Goal: Communication & Community: Participate in discussion

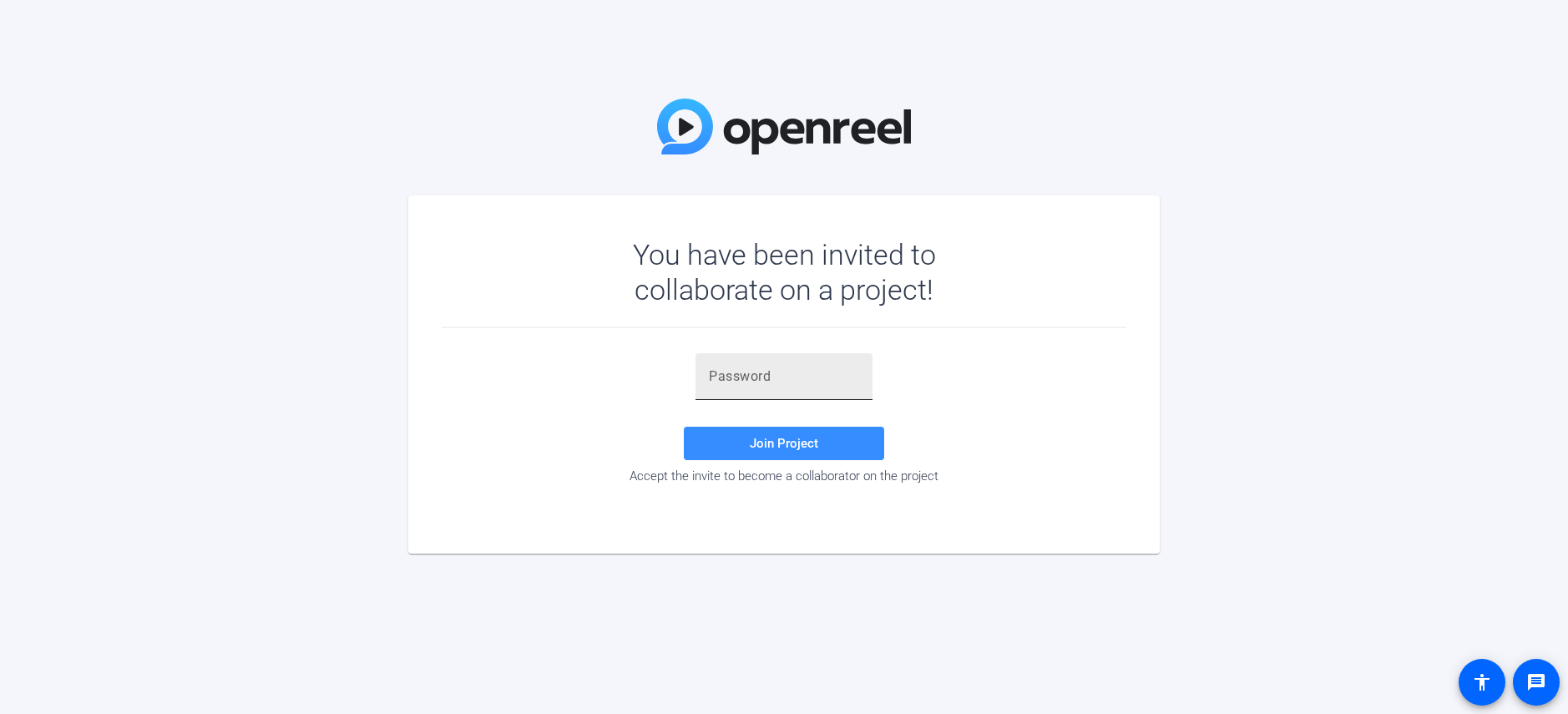
click at [724, 366] on div at bounding box center [784, 377] width 150 height 46
paste input "aH;eQl"
type input "aH;eQl"
click at [775, 443] on span "Join Project" at bounding box center [784, 443] width 69 height 15
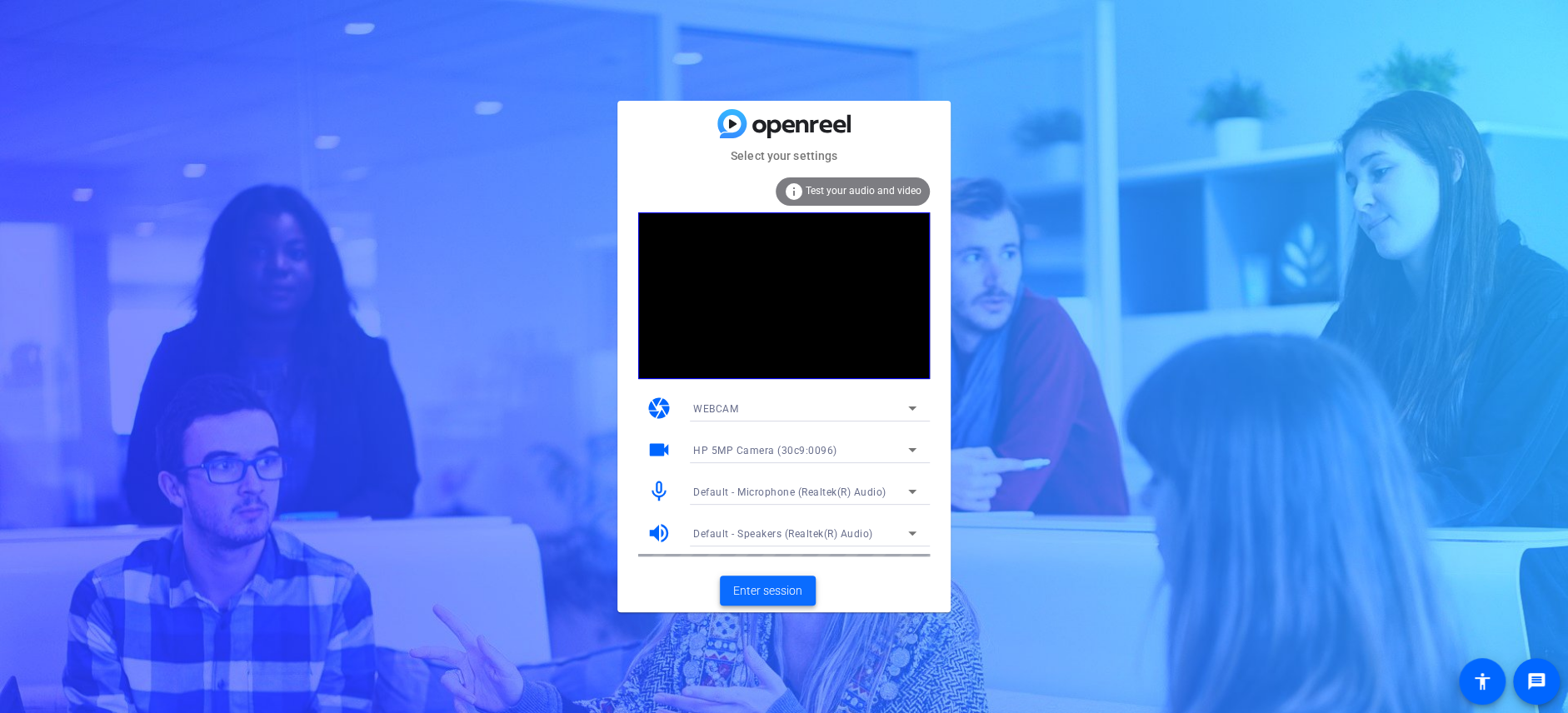
click at [758, 588] on span "Enter session" at bounding box center [768, 591] width 69 height 17
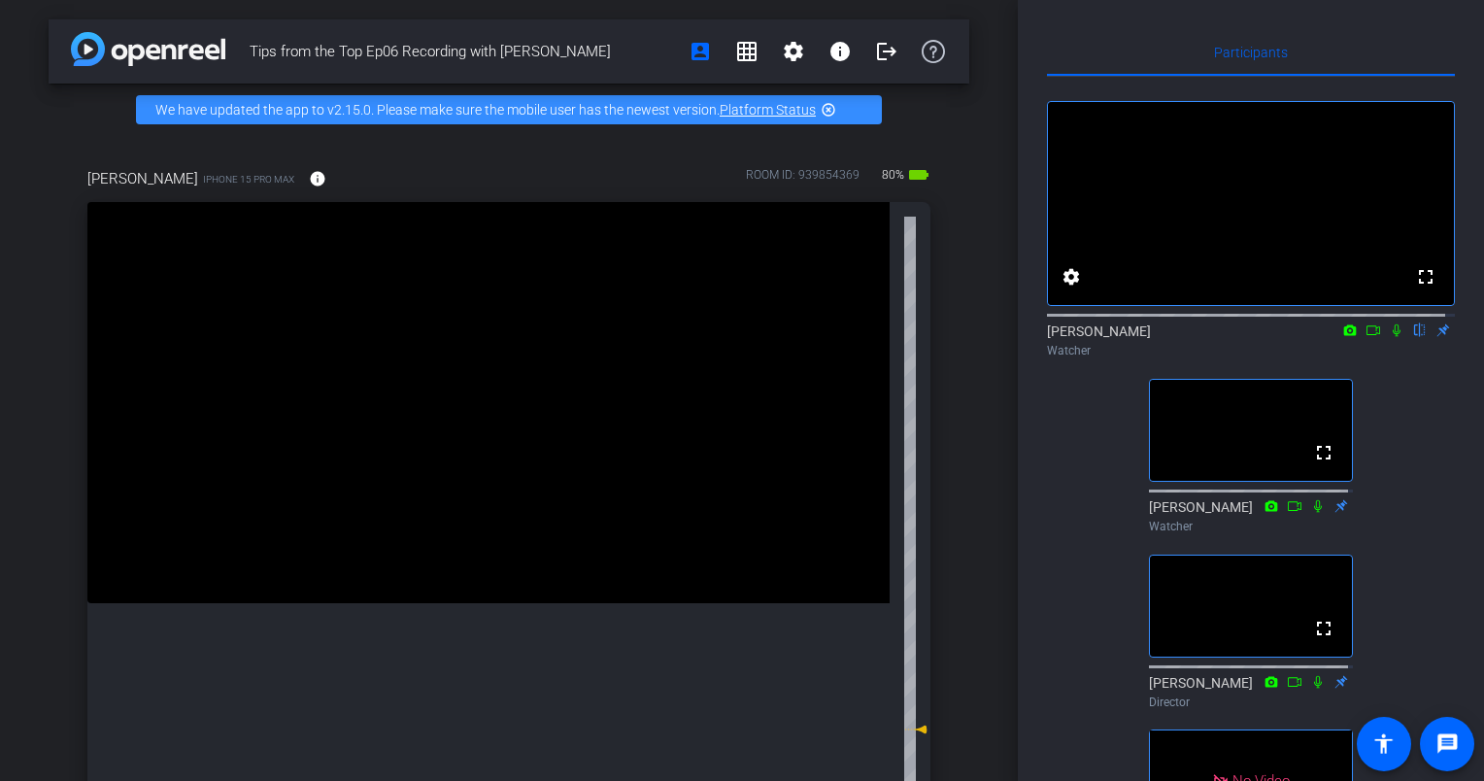
click at [151, 394] on video at bounding box center [488, 402] width 802 height 401
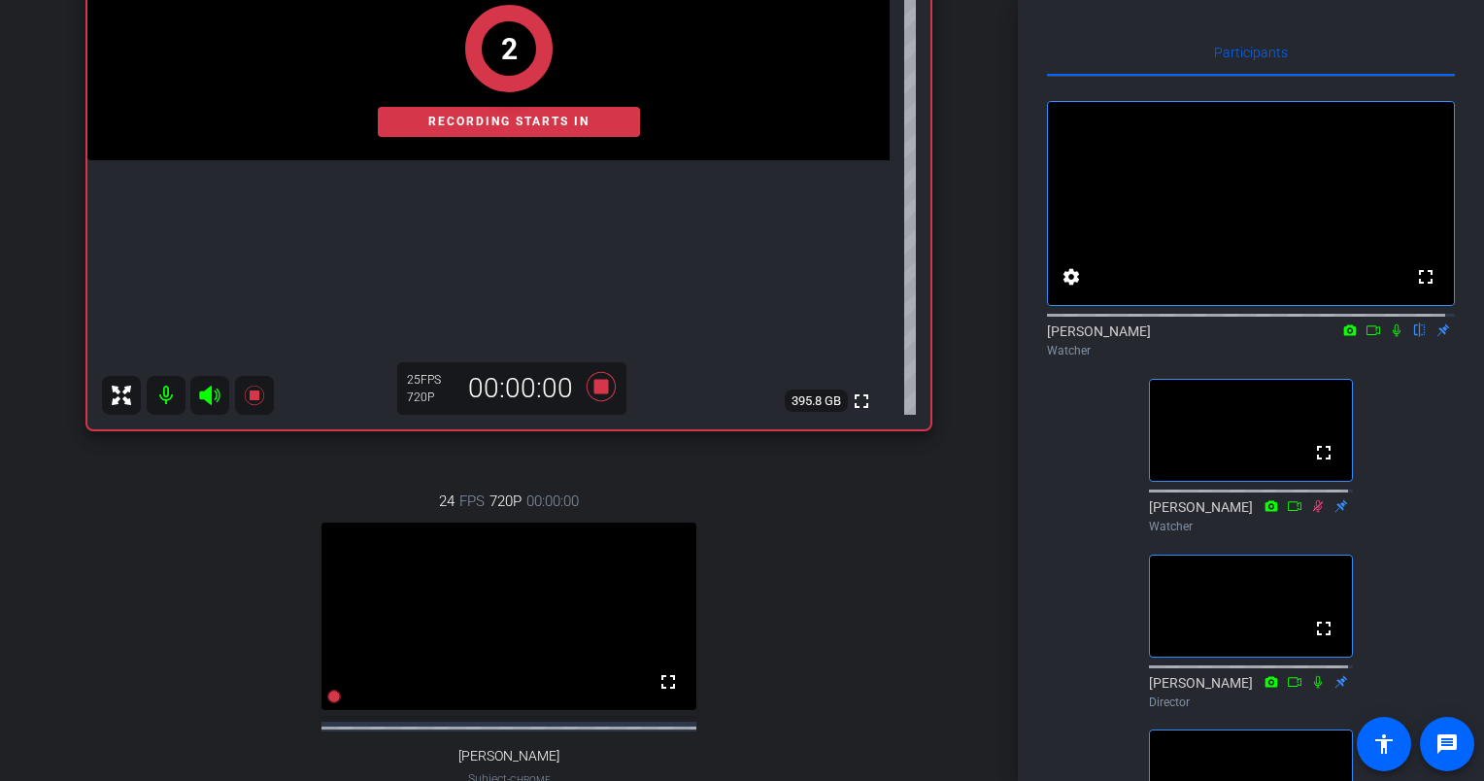
click at [1366, 337] on icon at bounding box center [1374, 330] width 16 height 14
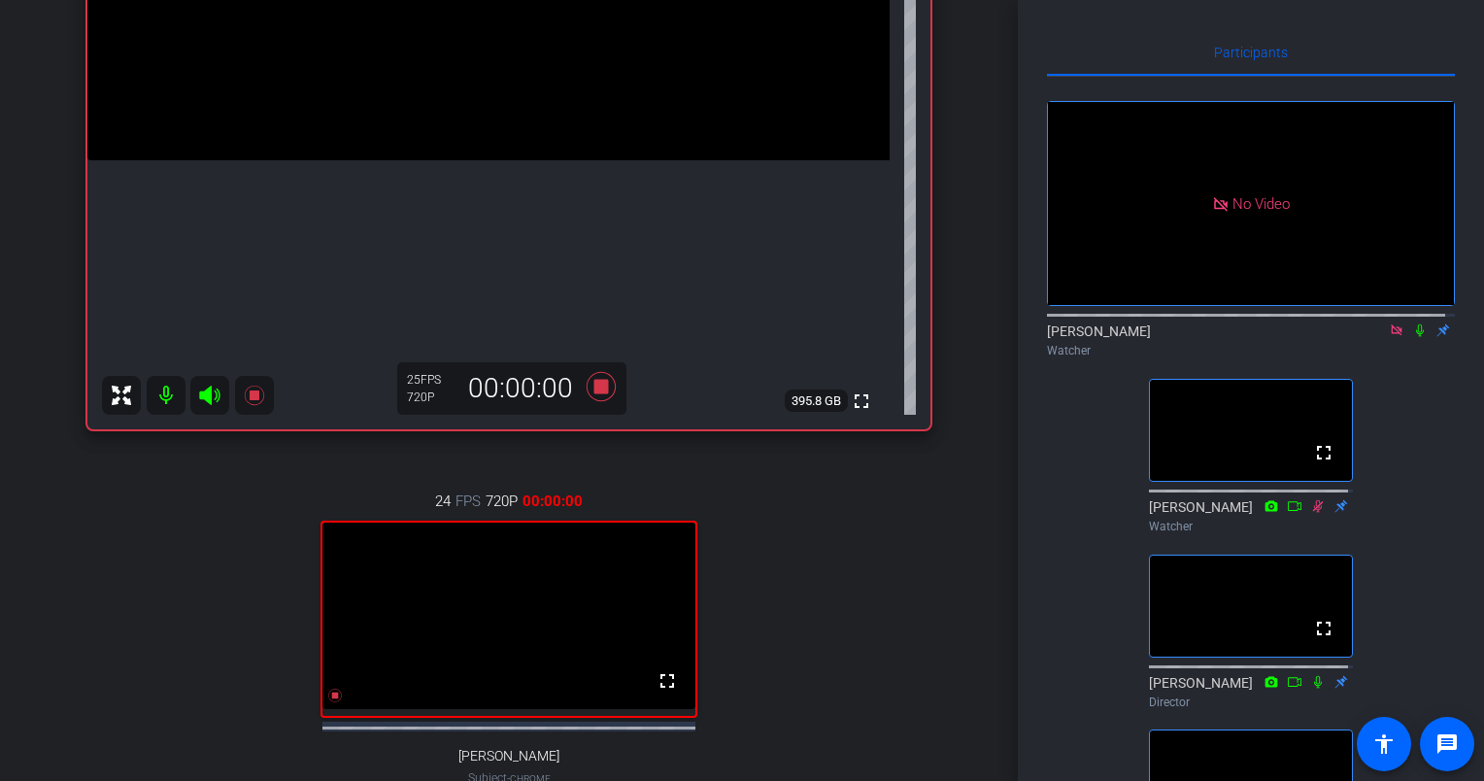
click at [1412, 337] on icon at bounding box center [1420, 330] width 16 height 14
click at [1389, 337] on icon at bounding box center [1397, 330] width 16 height 14
click at [1392, 337] on icon at bounding box center [1397, 330] width 11 height 13
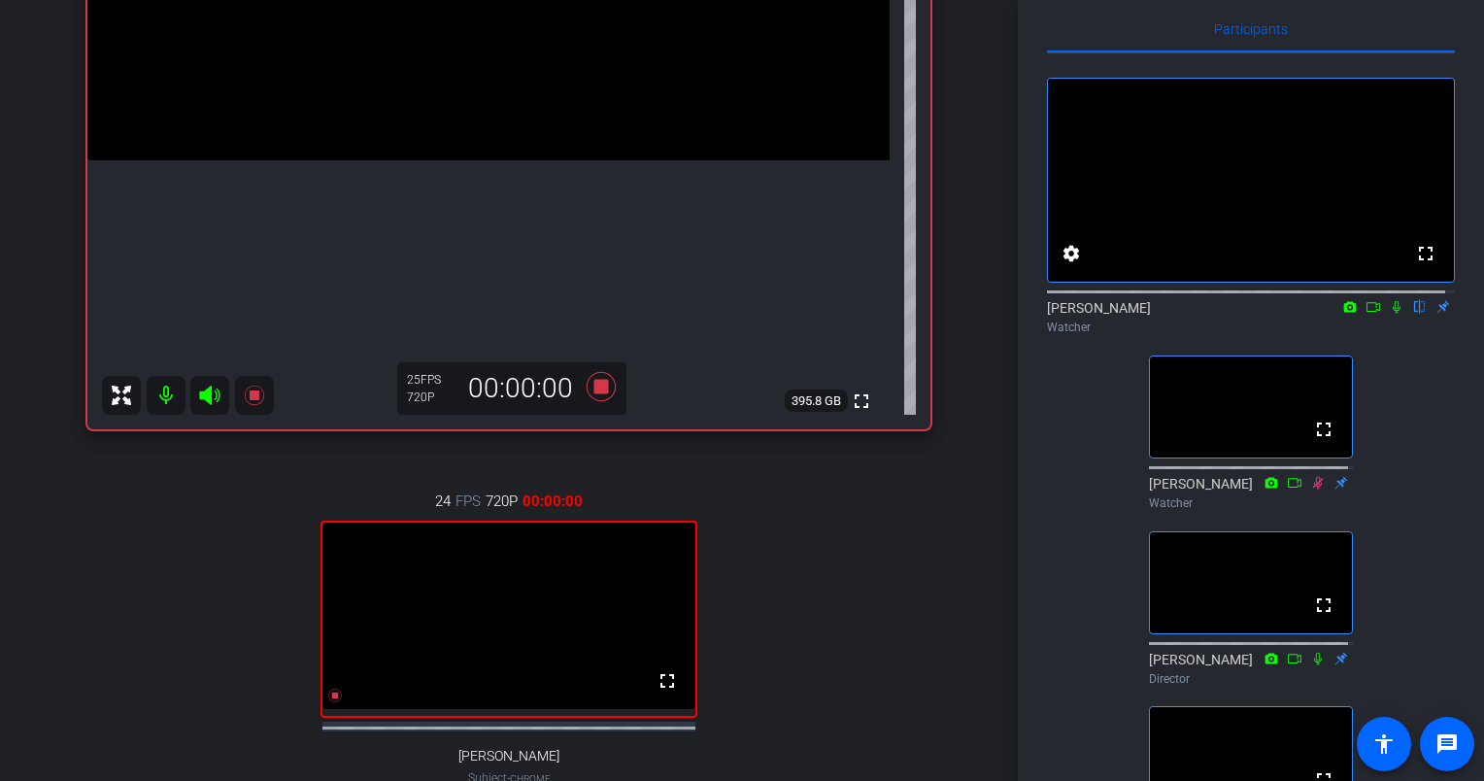
scroll to position [10, 0]
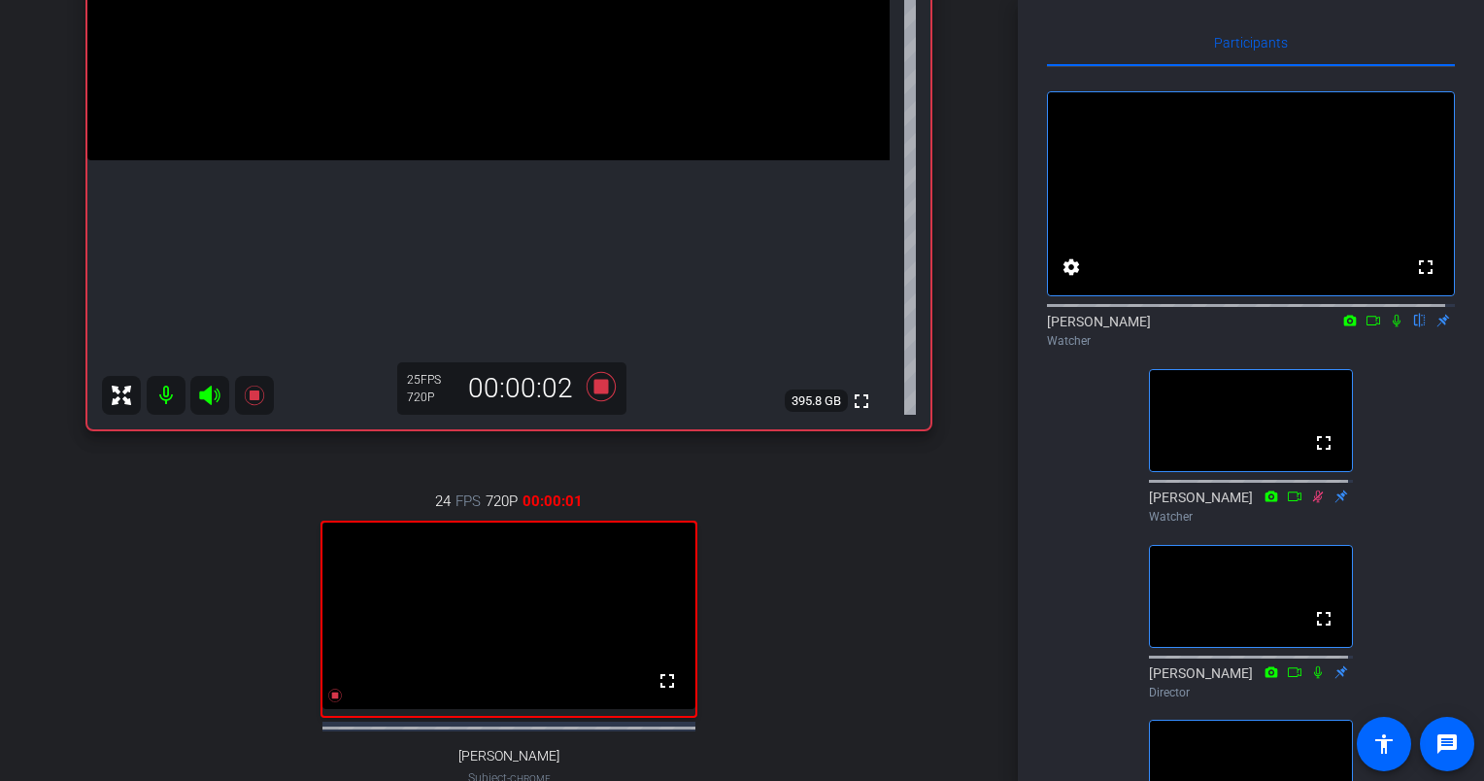
click at [1366, 327] on icon at bounding box center [1374, 321] width 16 height 14
click at [1412, 327] on icon at bounding box center [1420, 321] width 16 height 14
click at [1391, 325] on icon at bounding box center [1396, 320] width 11 height 11
click at [1392, 327] on icon at bounding box center [1397, 321] width 11 height 13
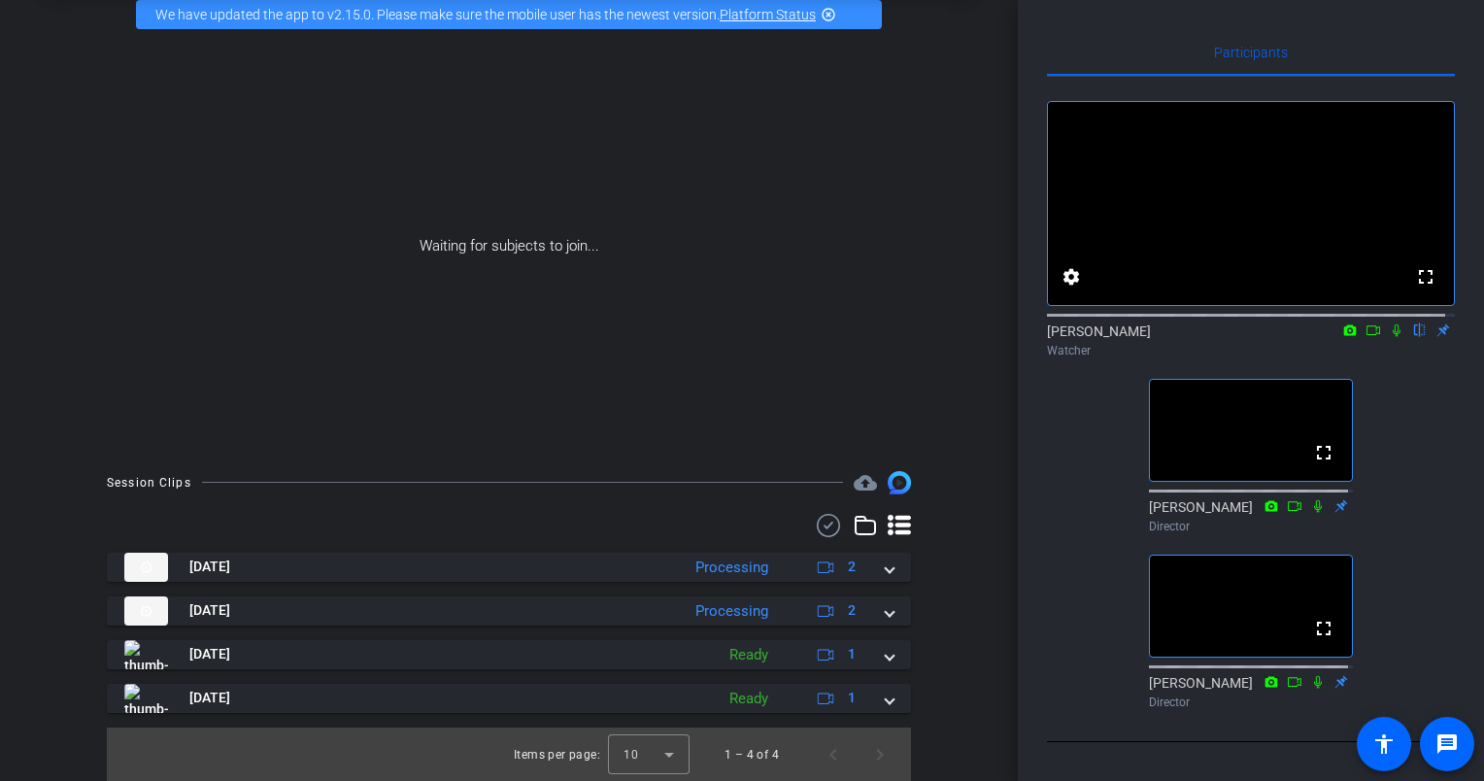
scroll to position [62, 0]
